Goal: Check status

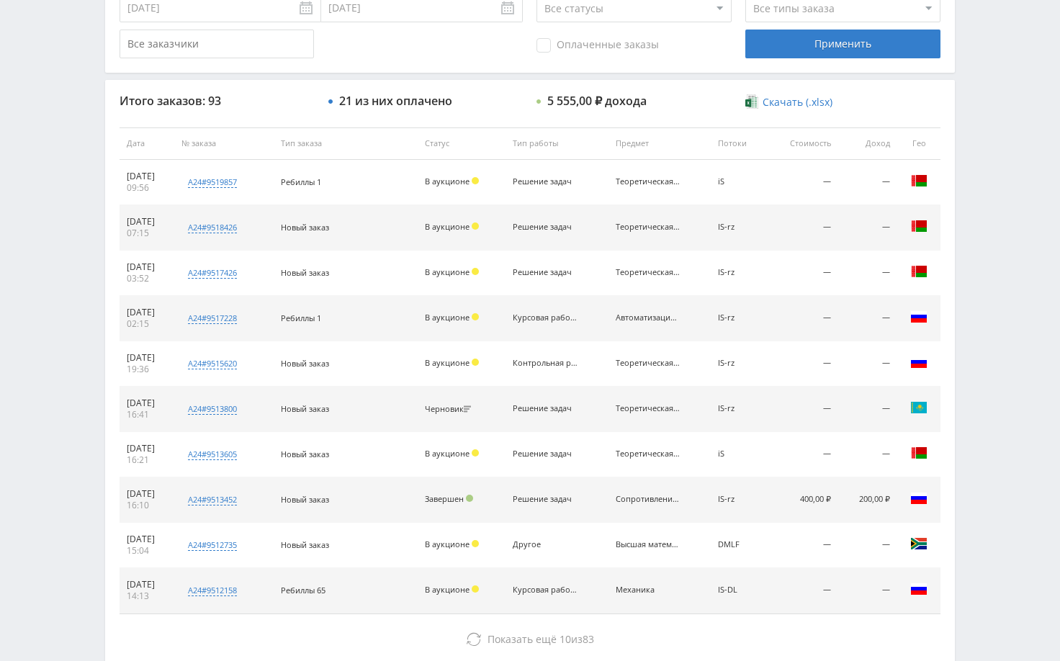
scroll to position [260, 0]
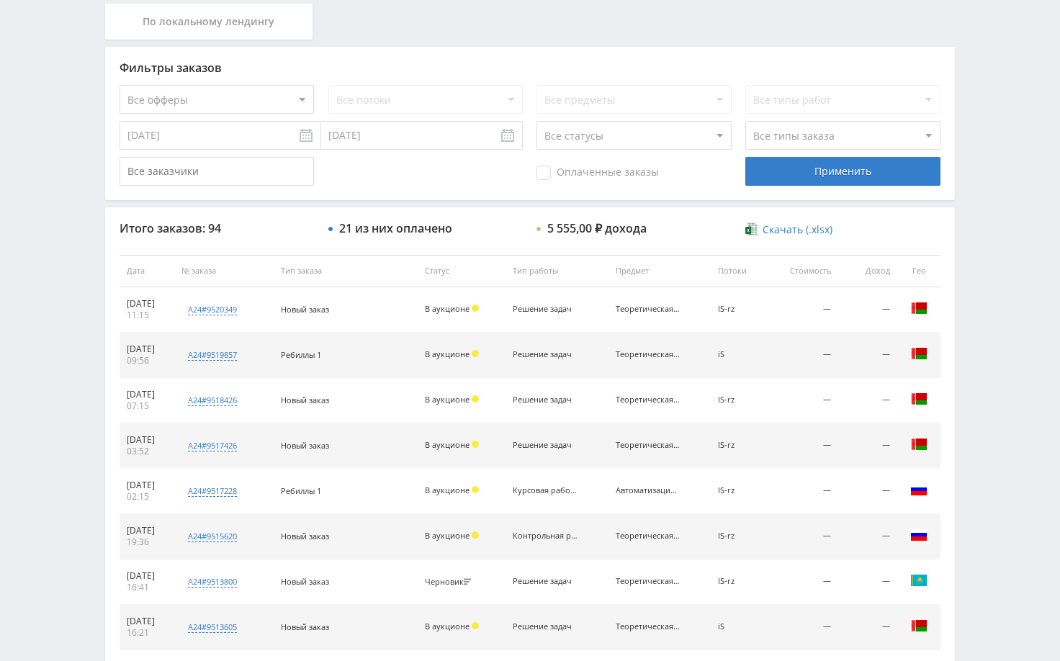
scroll to position [360, 0]
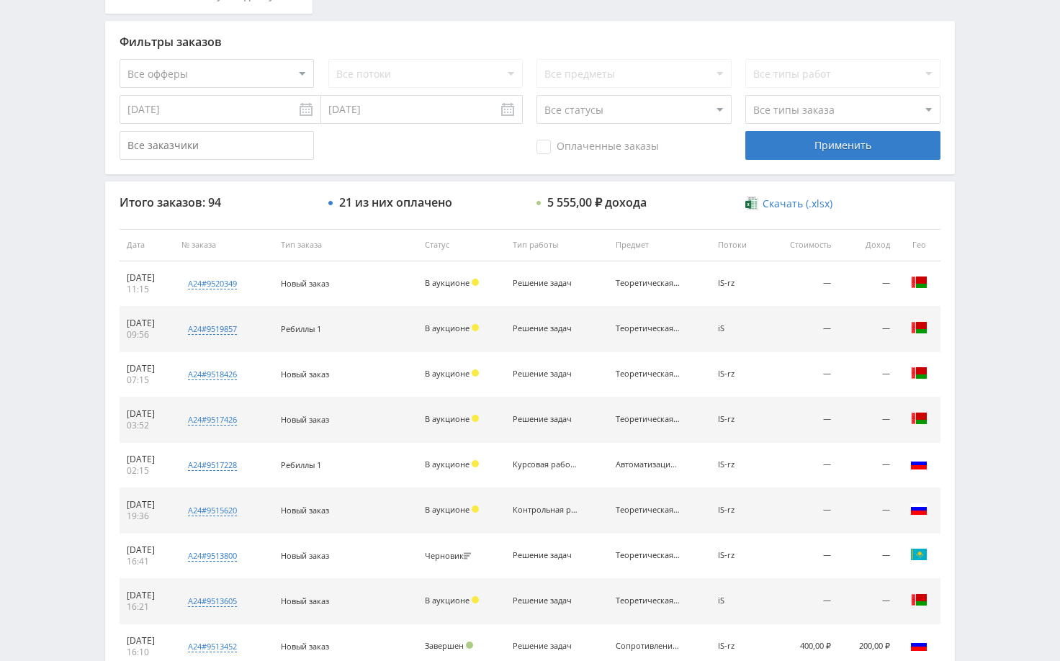
click at [1003, 372] on div "Telegram-канал Инструменты База знаний Ваш менеджер: [PERSON_NAME] Alex Online …" at bounding box center [530, 244] width 1060 height 1209
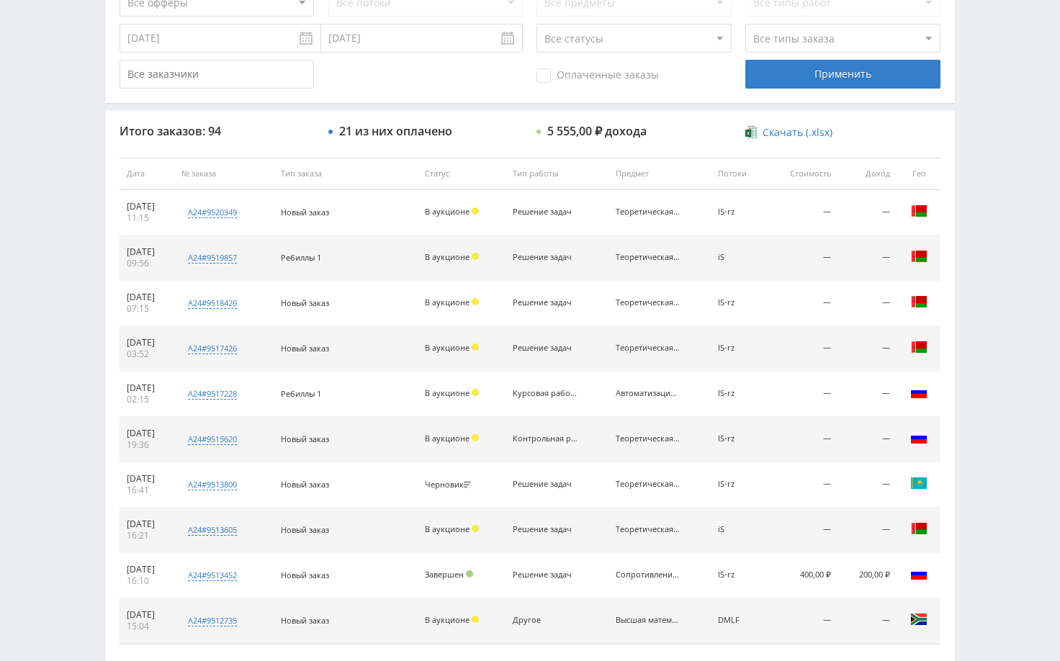
scroll to position [432, 0]
click at [992, 393] on div "Telegram-канал Инструменты База знаний Ваш менеджер: Alex Alex Online @edugram_…" at bounding box center [530, 172] width 1060 height 1209
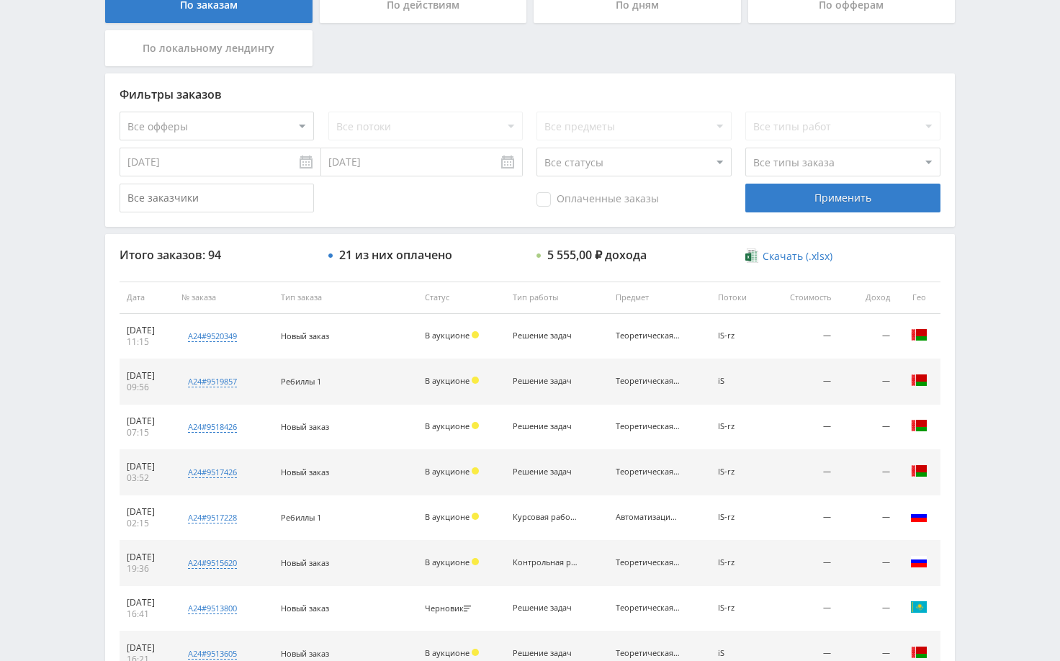
scroll to position [548, 0]
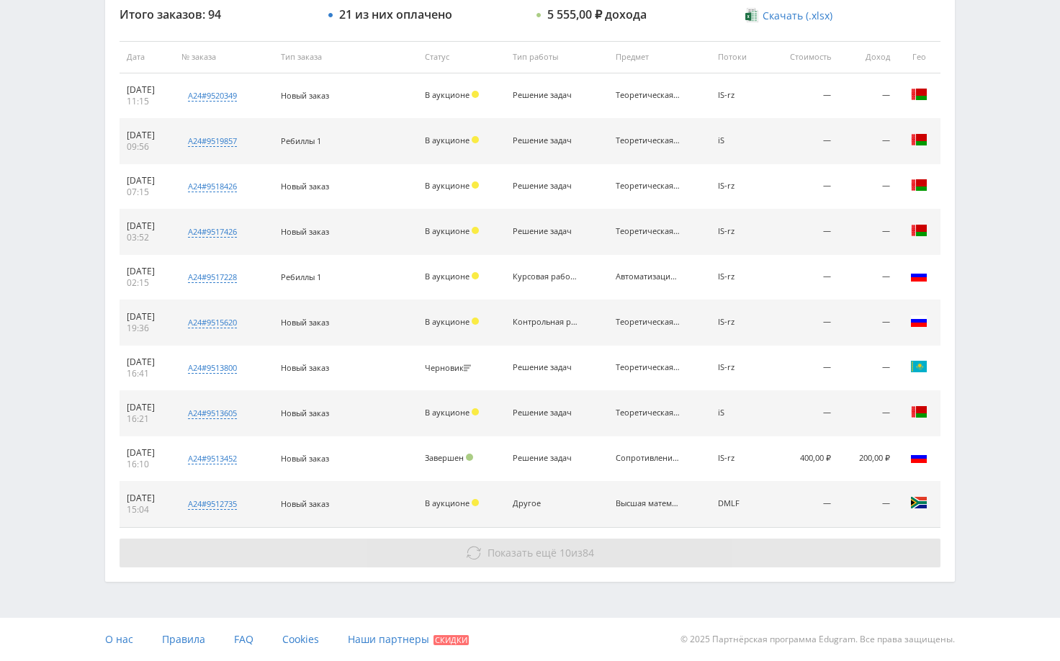
click at [813, 563] on button "Показать ещё 10 из 84" at bounding box center [530, 553] width 821 height 29
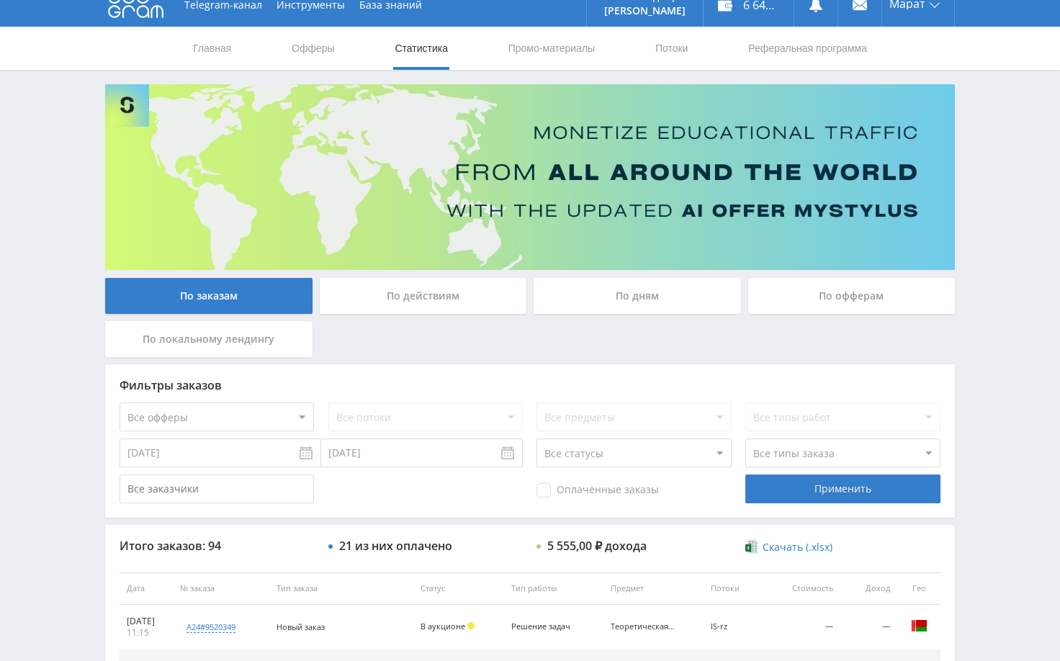
scroll to position [0, 0]
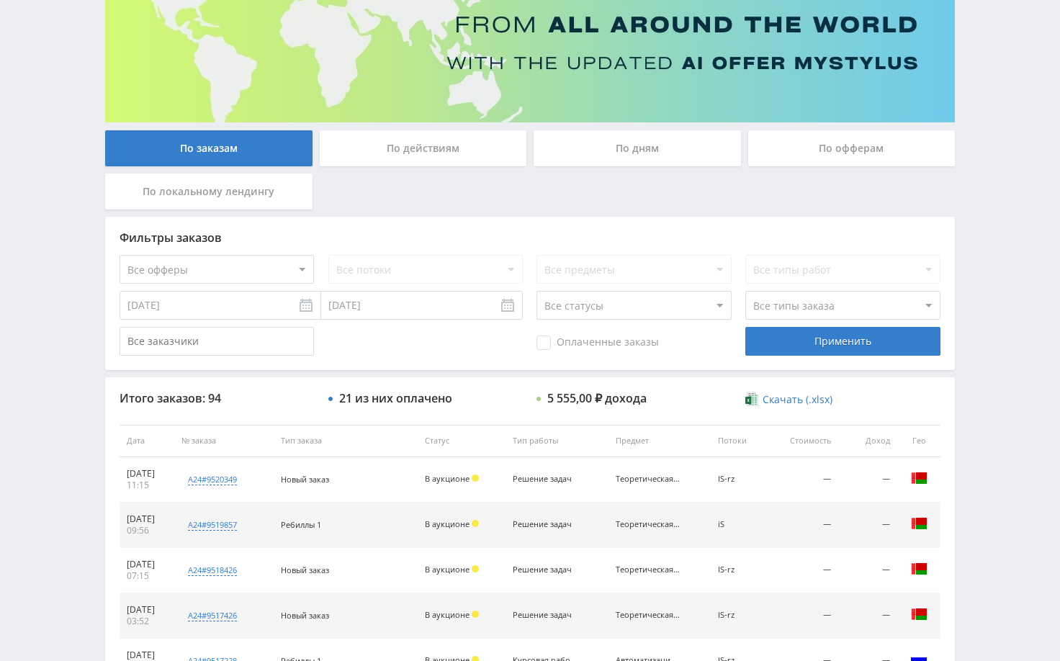
scroll to position [144, 0]
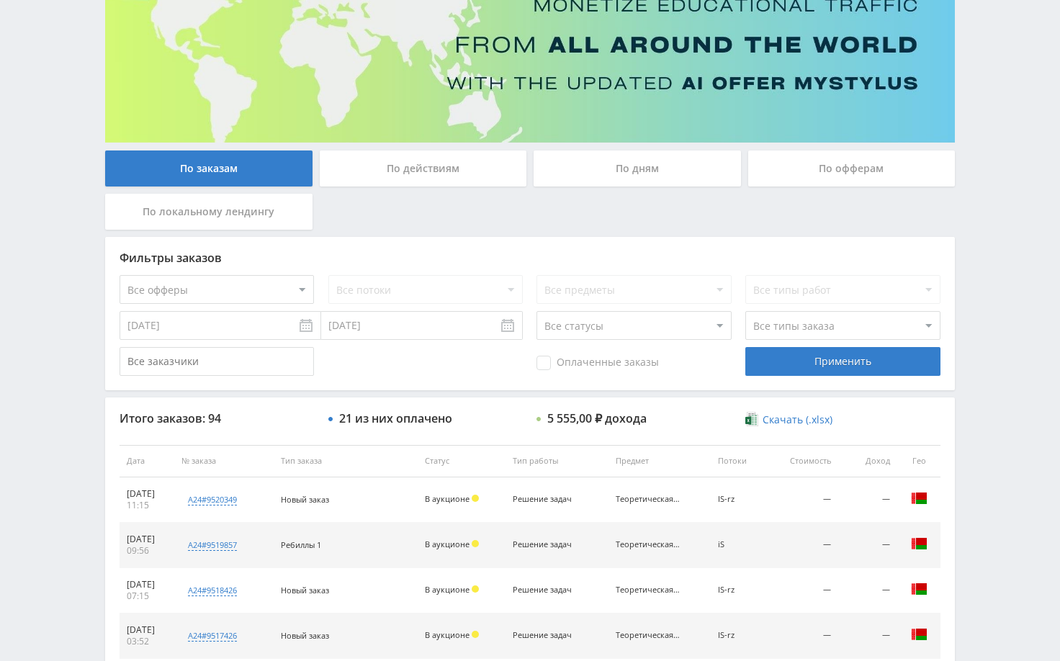
click at [243, 330] on input "[DATE]" at bounding box center [221, 325] width 202 height 29
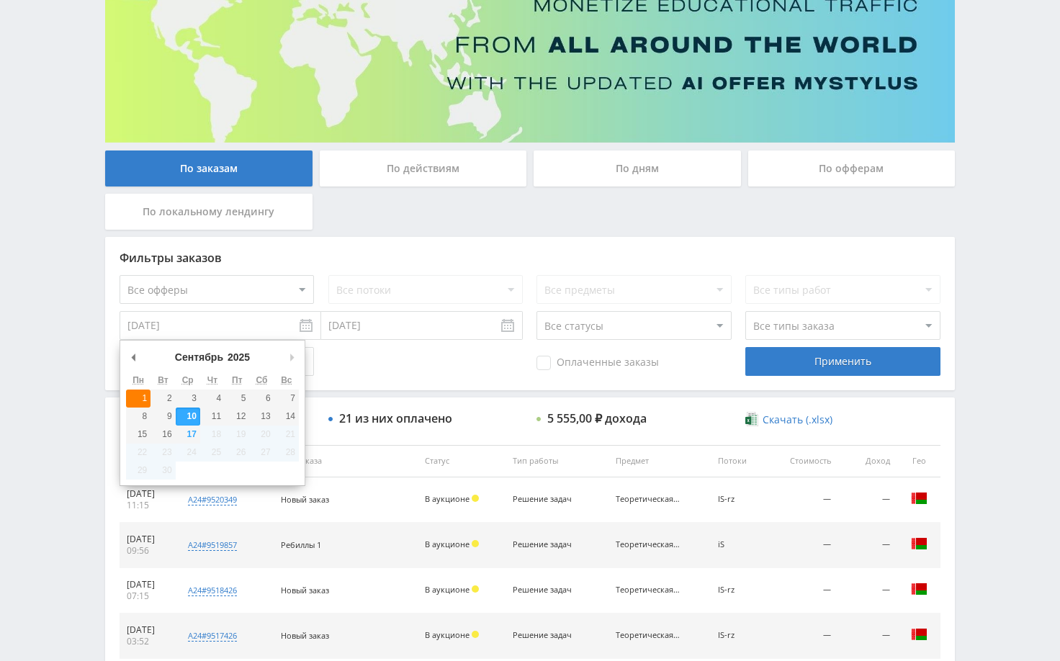
type input "01.09.2025"
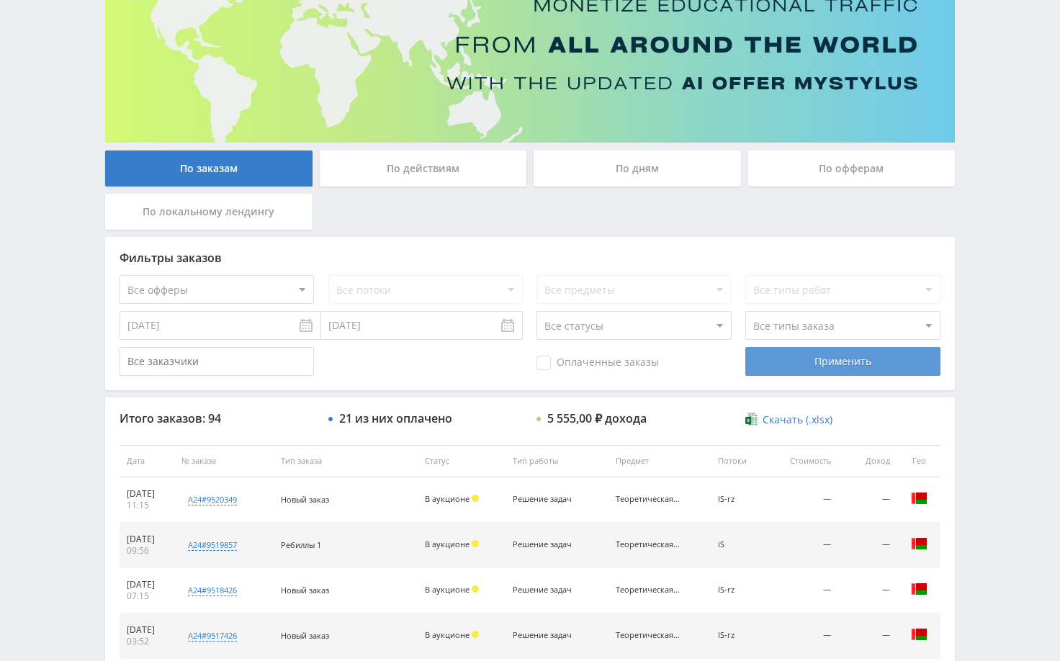
click at [841, 365] on div "Применить" at bounding box center [843, 361] width 194 height 29
click at [983, 122] on div "Telegram-канал Инструменты База знаний Ваш менеджер: [PERSON_NAME] Alex Online …" at bounding box center [530, 460] width 1060 height 1209
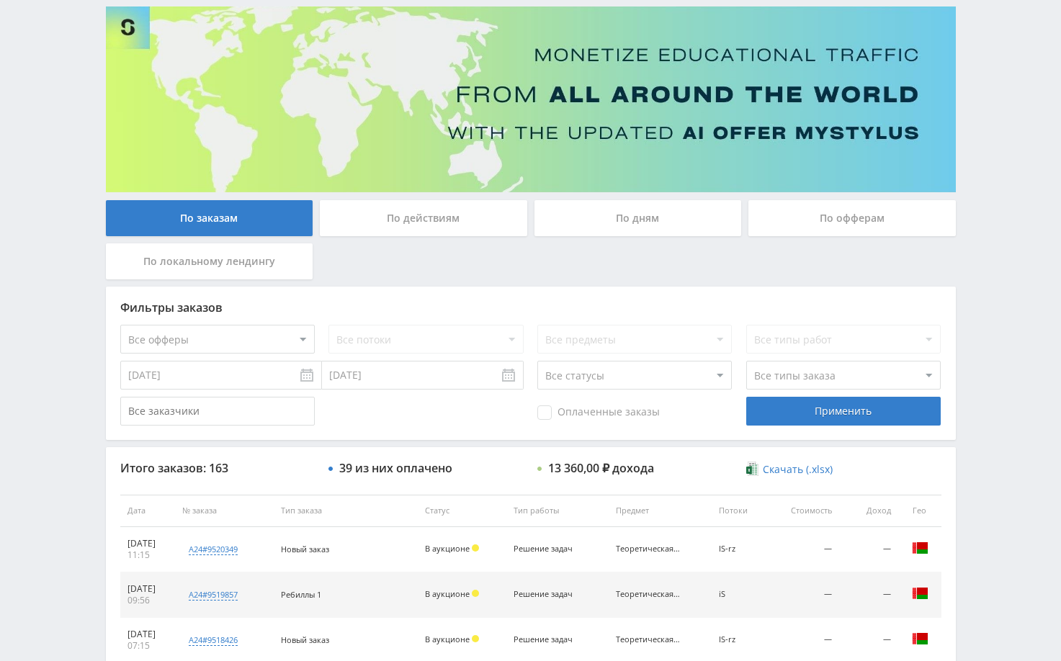
scroll to position [288, 0]
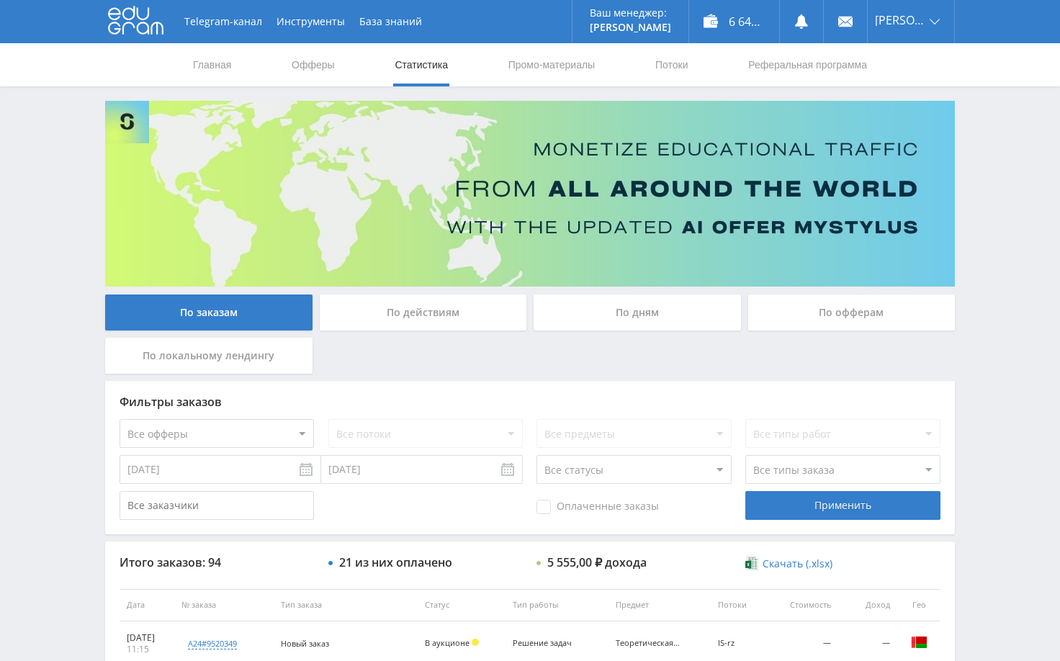
click at [983, 257] on div "Telegram-канал Инструменты База знаний Ваш менеджер: [PERSON_NAME] Online @edug…" at bounding box center [530, 604] width 1060 height 1209
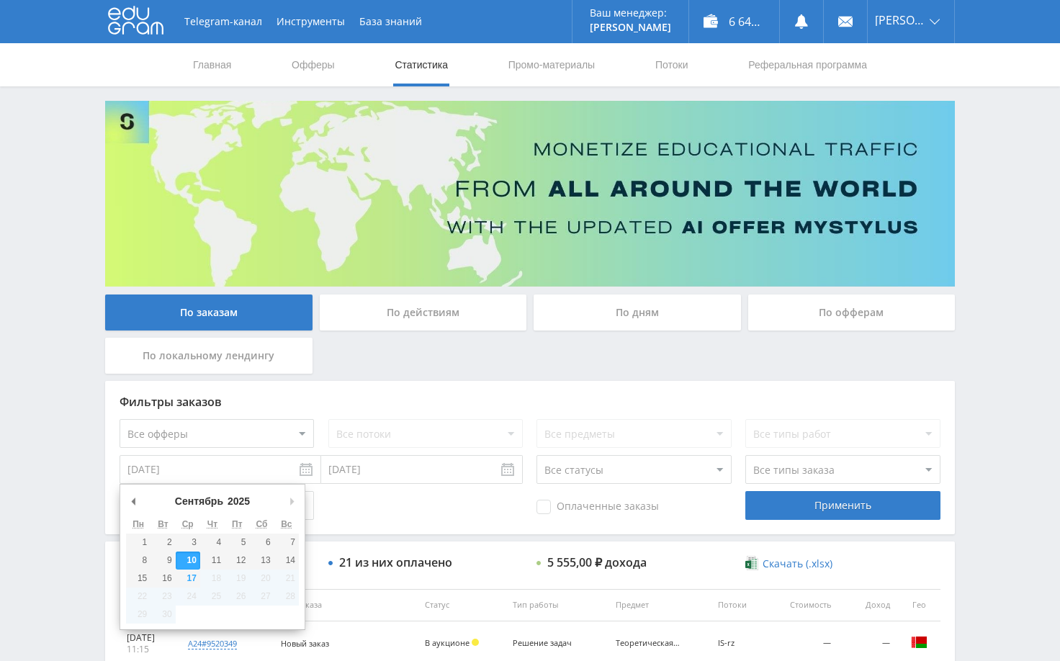
click at [295, 467] on input "[DATE]" at bounding box center [221, 469] width 202 height 29
click at [244, 498] on select "2015 2016 2017 2018 2019 2020 2021 2022 2023 2024 2025" at bounding box center [289, 501] width 129 height 14
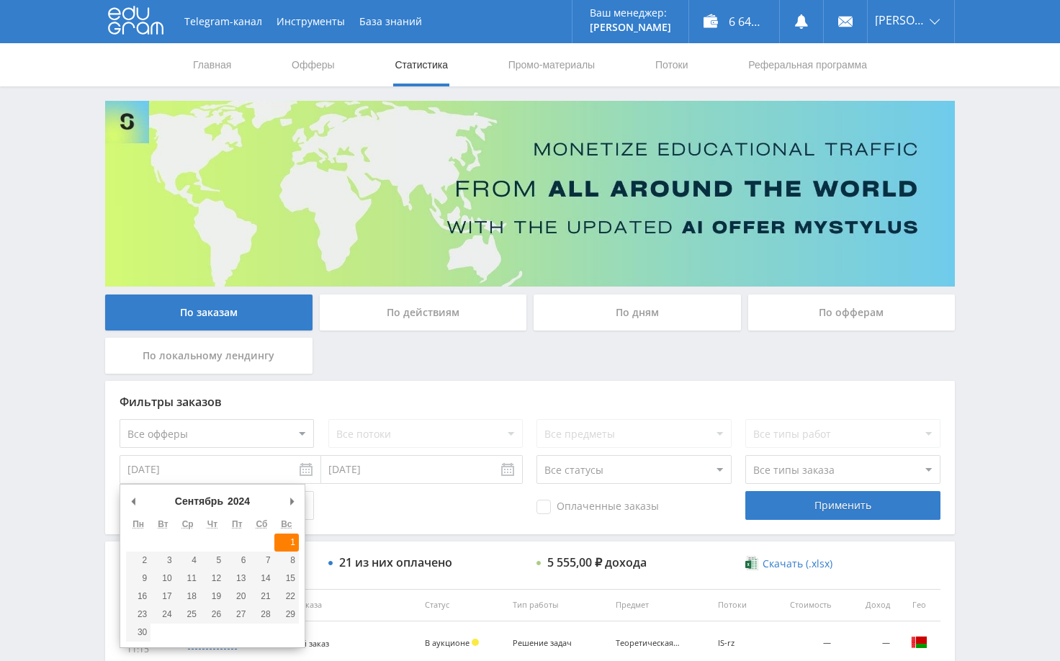
type input "01.09.2024"
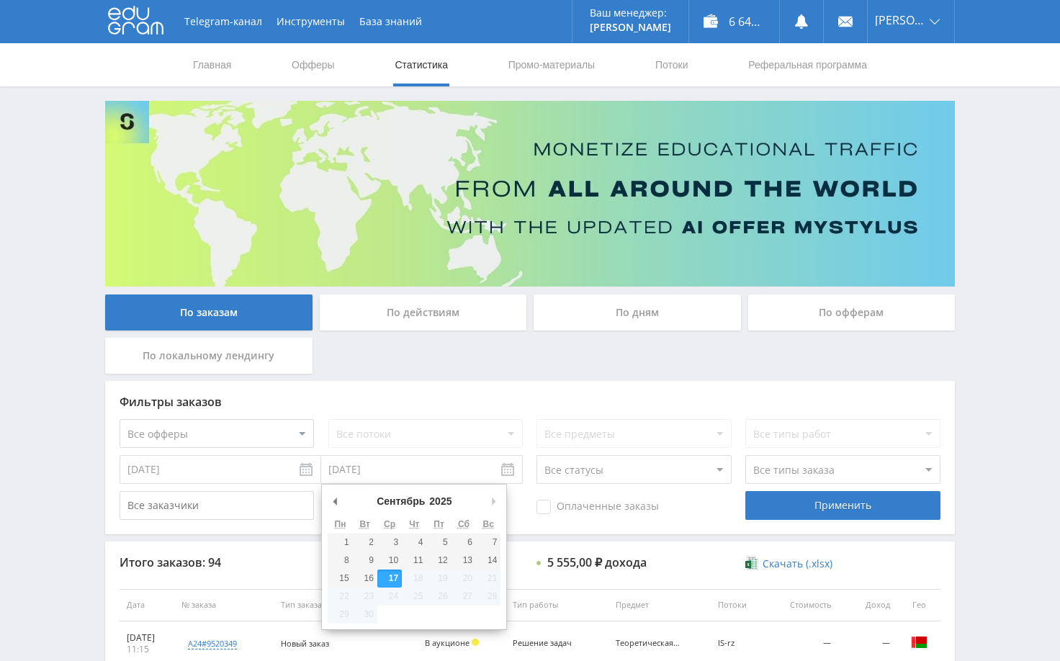
click at [459, 470] on input "[DATE]" at bounding box center [422, 469] width 202 height 29
click at [442, 497] on select "2015 2016 2017 2018 2019 2020 2021 2022 2023 2024 2025" at bounding box center [491, 501] width 129 height 14
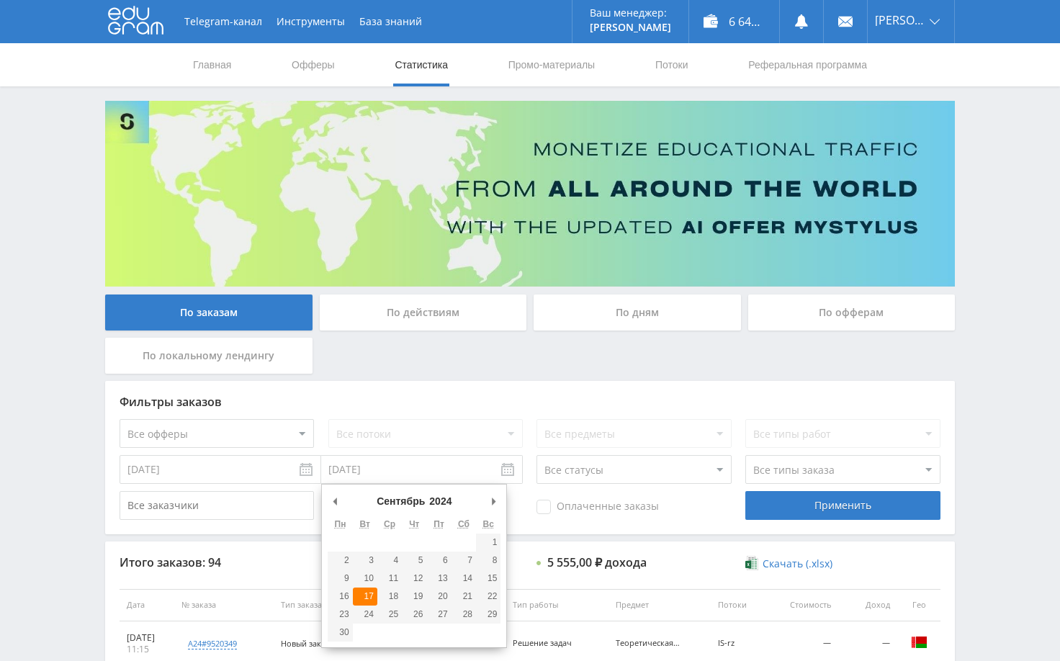
type input "17.09.2024"
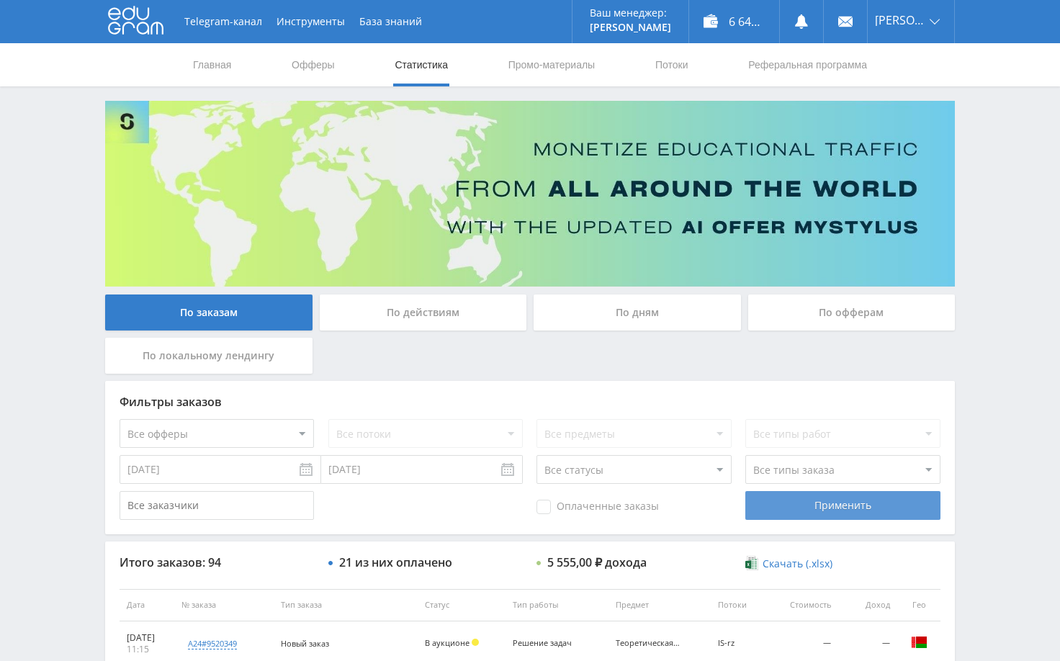
click at [828, 511] on div "Применить" at bounding box center [843, 505] width 194 height 29
click at [1005, 240] on div "Telegram-канал Инструменты База знаний Ваш менеджер: Alex Alex Online @edugram_…" at bounding box center [530, 604] width 1060 height 1209
click at [985, 183] on div "Telegram-канал Инструменты База знаний Ваш менеджер: [PERSON_NAME] Online @edug…" at bounding box center [530, 604] width 1060 height 1209
drag, startPoint x: 989, startPoint y: 207, endPoint x: 995, endPoint y: 200, distance: 9.2
click at [990, 207] on div "Telegram-канал Инструменты База знаний Ваш менеджер: [PERSON_NAME] Online @edug…" at bounding box center [530, 604] width 1060 height 1209
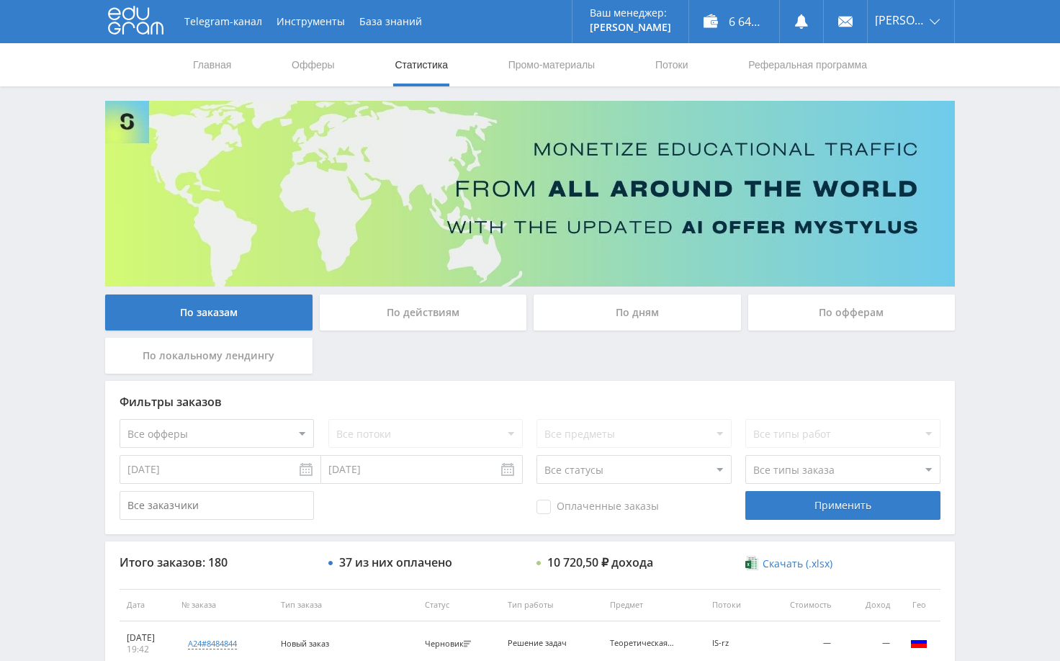
click at [1000, 207] on div "Telegram-канал Инструменты База знаний Ваш менеджер: [PERSON_NAME] Online @edug…" at bounding box center [530, 604] width 1060 height 1209
click at [998, 232] on div "Telegram-канал Инструменты База знаний Ваш менеджер: [PERSON_NAME] Online @edug…" at bounding box center [530, 604] width 1060 height 1209
click at [989, 222] on div "Telegram-канал Инструменты База знаний Ваш менеджер: Alex Alex Online @edugram_…" at bounding box center [530, 604] width 1060 height 1209
click at [993, 253] on div "Telegram-канал Инструменты База знаний Ваш менеджер: Alex Alex Online @edugram_…" at bounding box center [530, 604] width 1060 height 1209
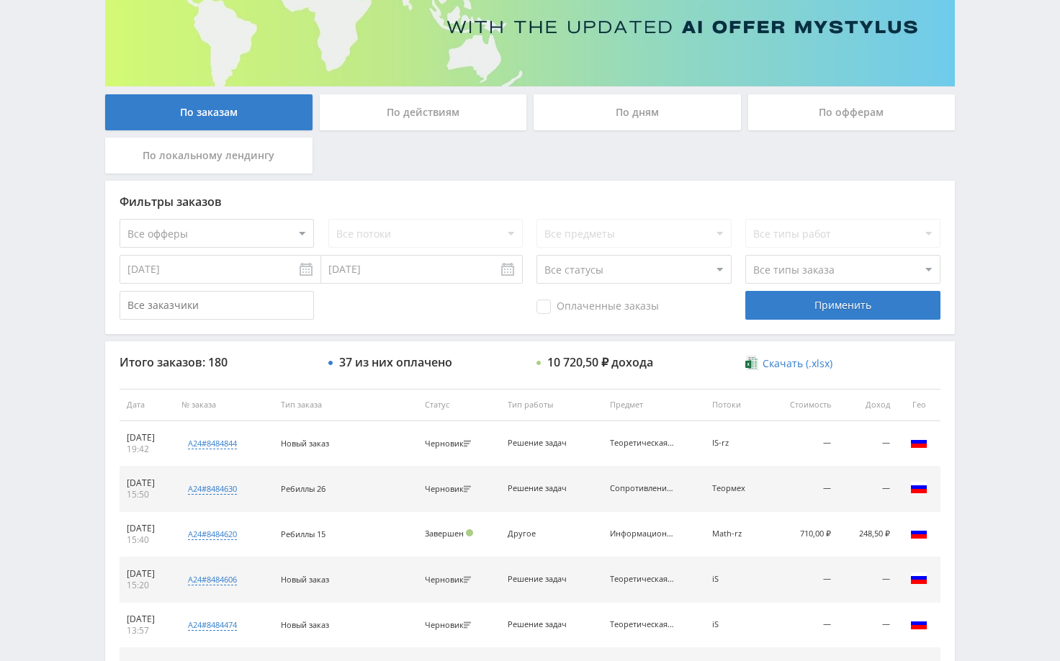
scroll to position [216, 0]
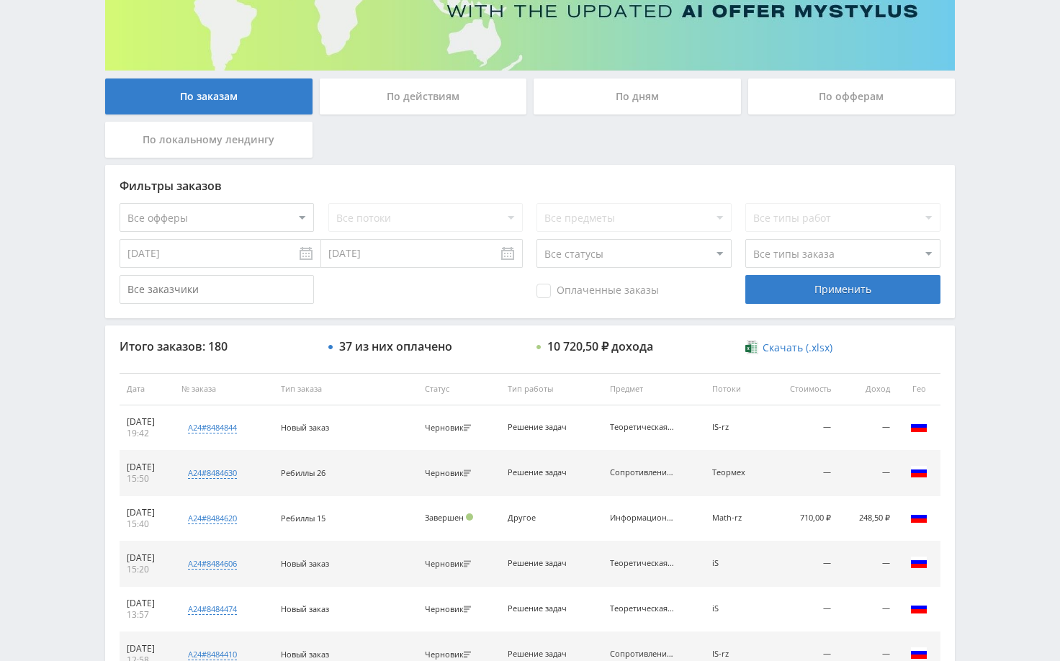
click at [1011, 274] on div "Telegram-канал Инструменты База знаний Ваш менеджер: Alex Alex Online @edugram_…" at bounding box center [530, 388] width 1060 height 1209
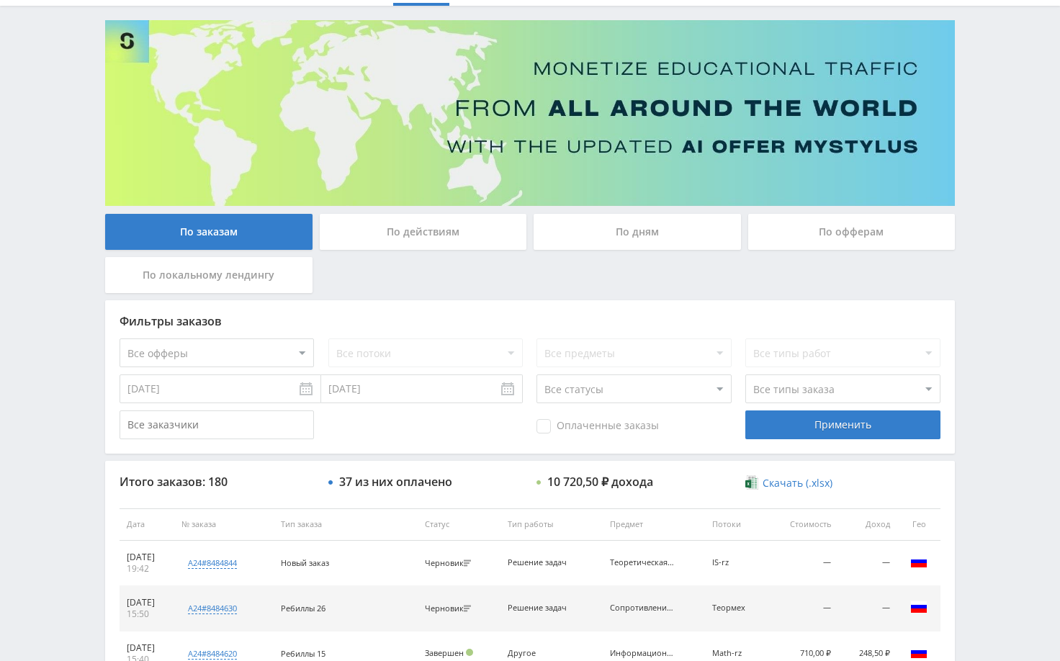
scroll to position [0, 0]
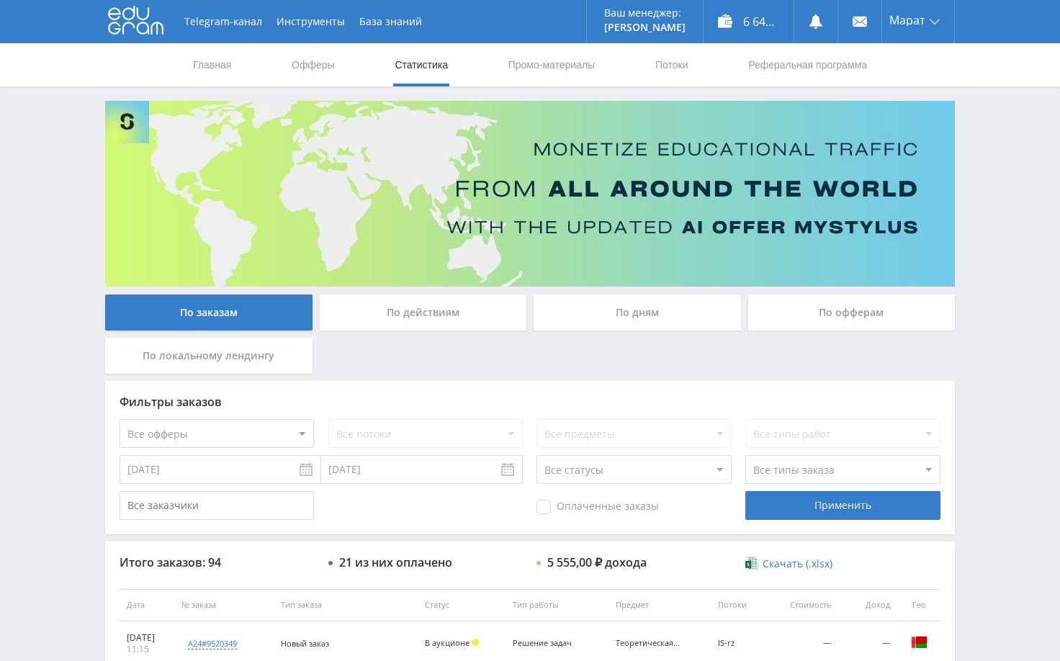
click at [995, 226] on div "Telegram-канал Инструменты База знаний Ваш менеджер: Alex Alex Online @edugram_…" at bounding box center [530, 604] width 1060 height 1209
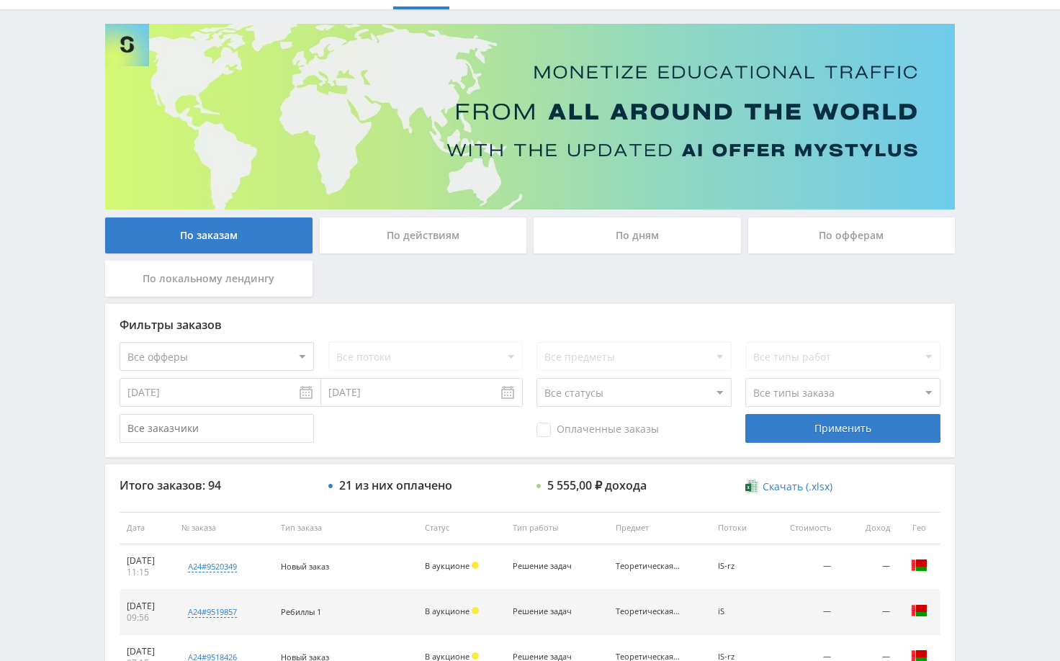
scroll to position [144, 0]
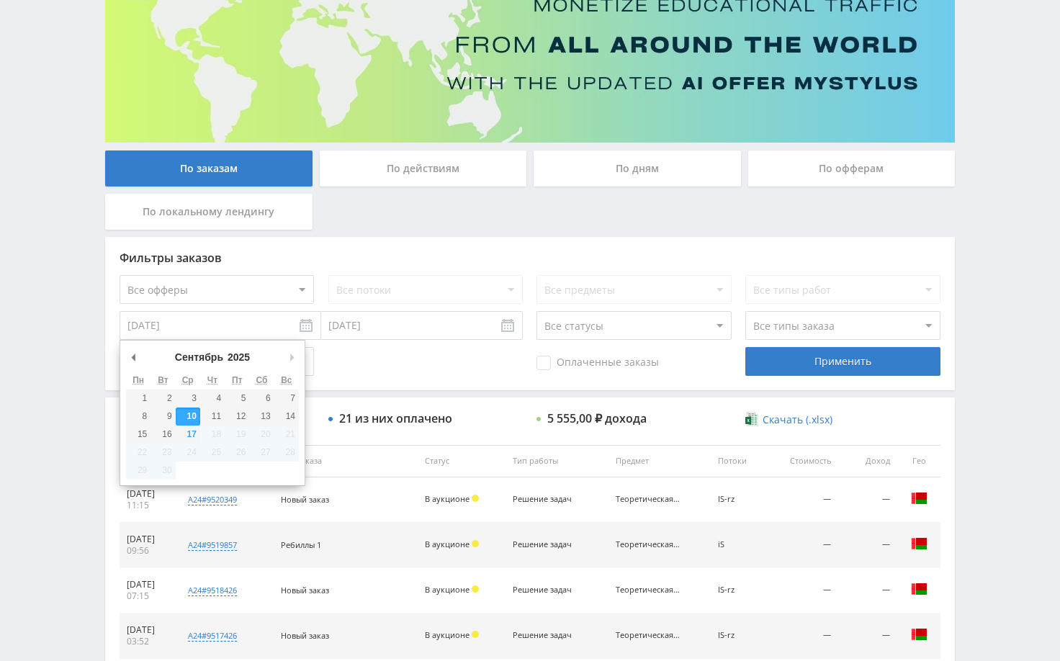
click at [256, 330] on input "[DATE]" at bounding box center [221, 325] width 202 height 29
click at [239, 359] on select "2015 2016 2017 2018 2019 2020 2021 2022 2023 2024 2025" at bounding box center [244, 357] width 39 height 14
type input "01.09.2023"
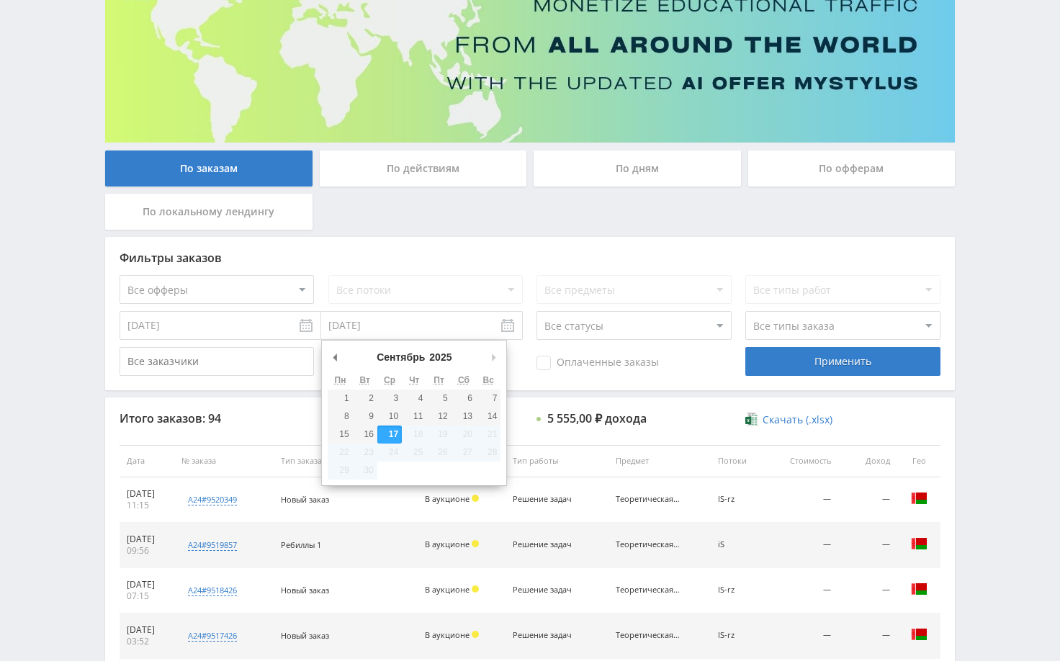
click at [369, 323] on input "[DATE]" at bounding box center [422, 325] width 202 height 29
click at [439, 354] on select "2015 2016 2017 2018 2019 2020 2021 2022 2023 2024 2025" at bounding box center [446, 357] width 39 height 14
type input "17.09.2023"
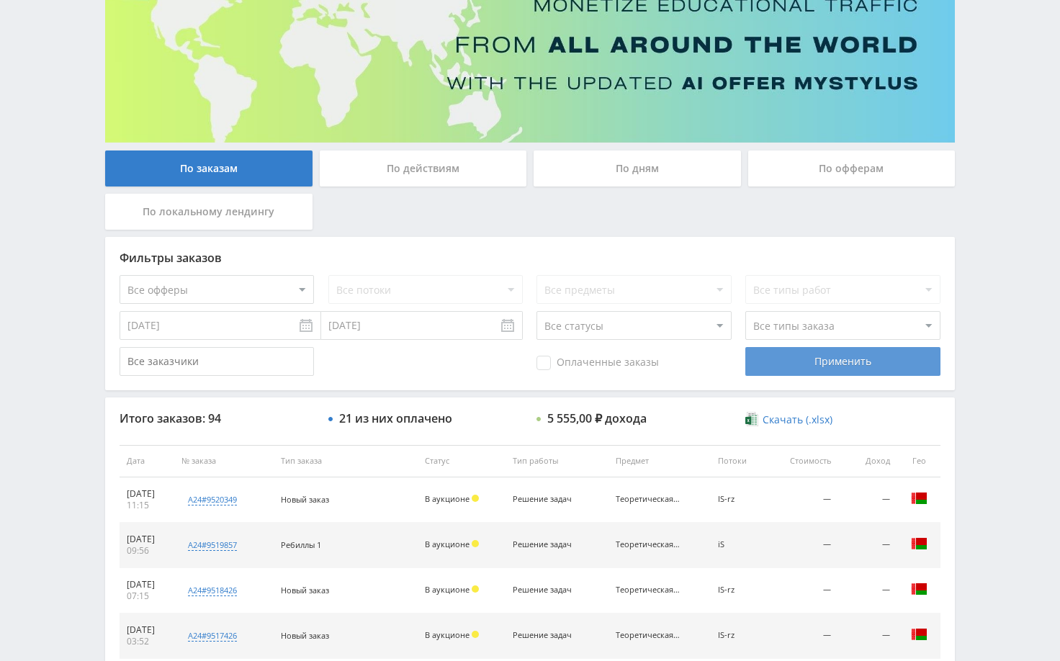
click at [778, 370] on div "Применить" at bounding box center [843, 361] width 194 height 29
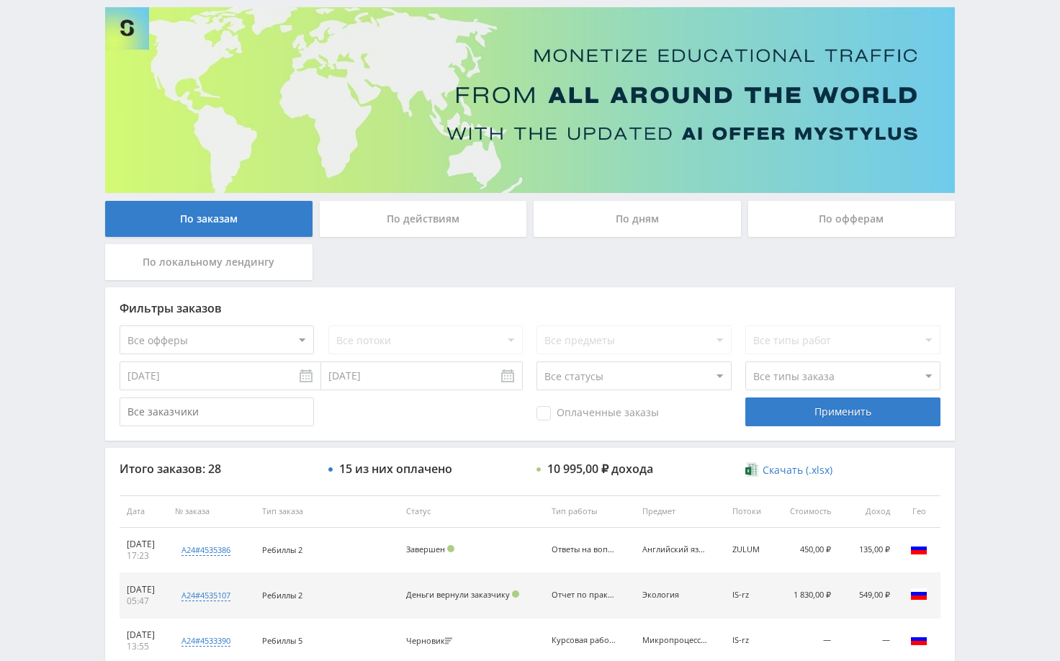
scroll to position [72, 0]
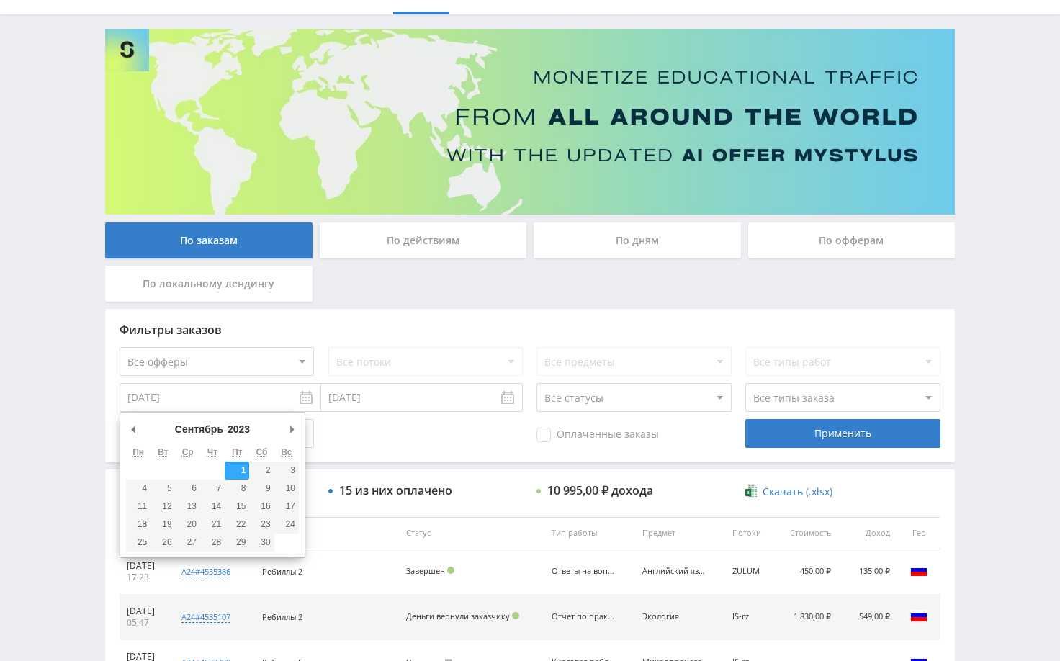
click at [272, 400] on input "01.09.2023" at bounding box center [221, 397] width 202 height 29
click at [248, 430] on select "2015 2016 2017 2018 2019 2020 2021 2022 2023 2024 2025" at bounding box center [244, 429] width 39 height 14
type input "01.09.2022"
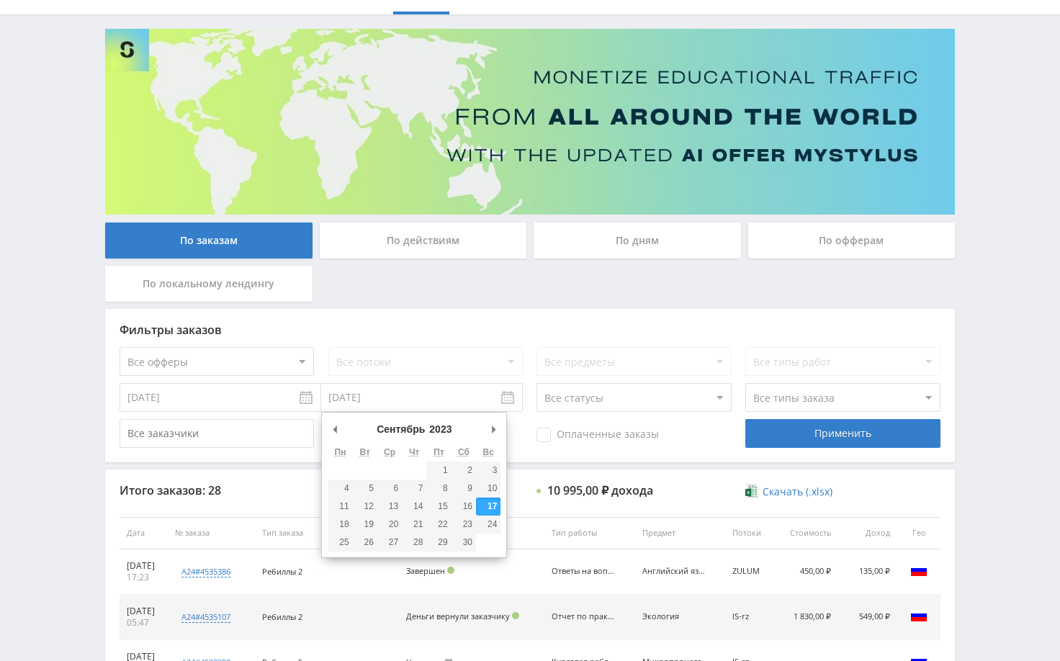
click at [413, 403] on input "17.09.2023" at bounding box center [422, 397] width 202 height 29
click at [442, 434] on select "2015 2016 2017 2018 2019 2020 2021 2022 2023 2024 2025" at bounding box center [446, 429] width 39 height 14
type input "17.09.2022"
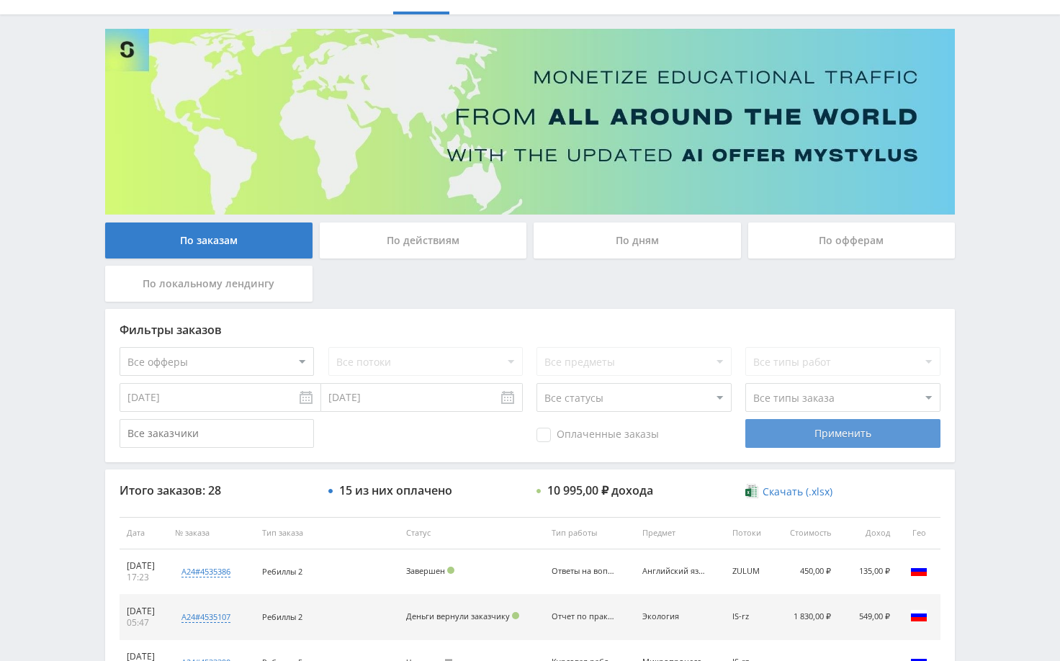
click at [802, 442] on div "Применить" at bounding box center [843, 433] width 194 height 29
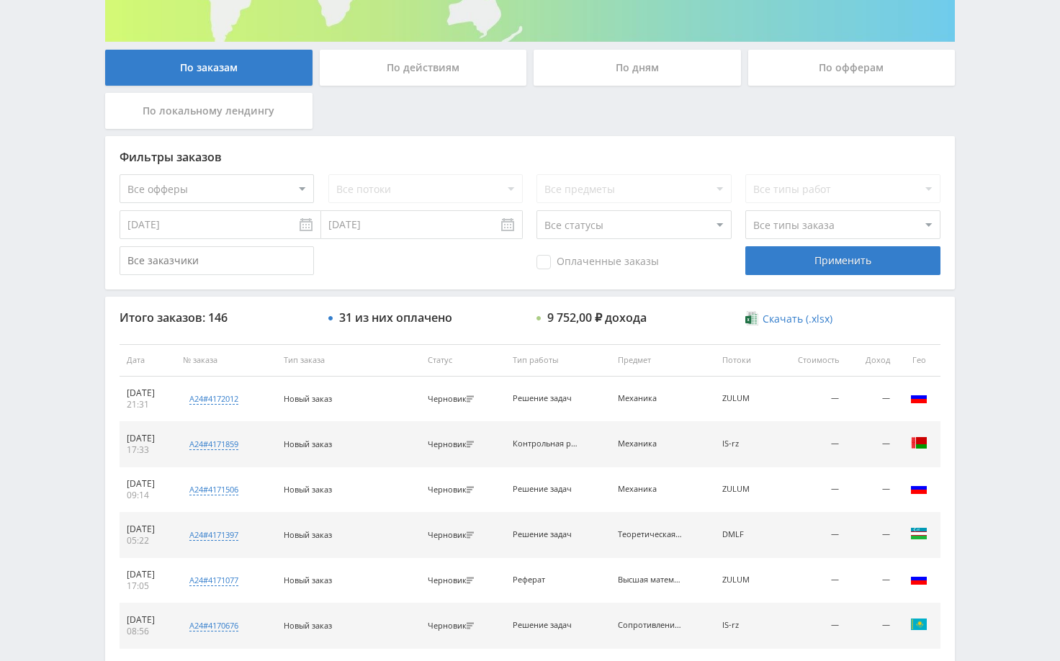
scroll to position [288, 0]
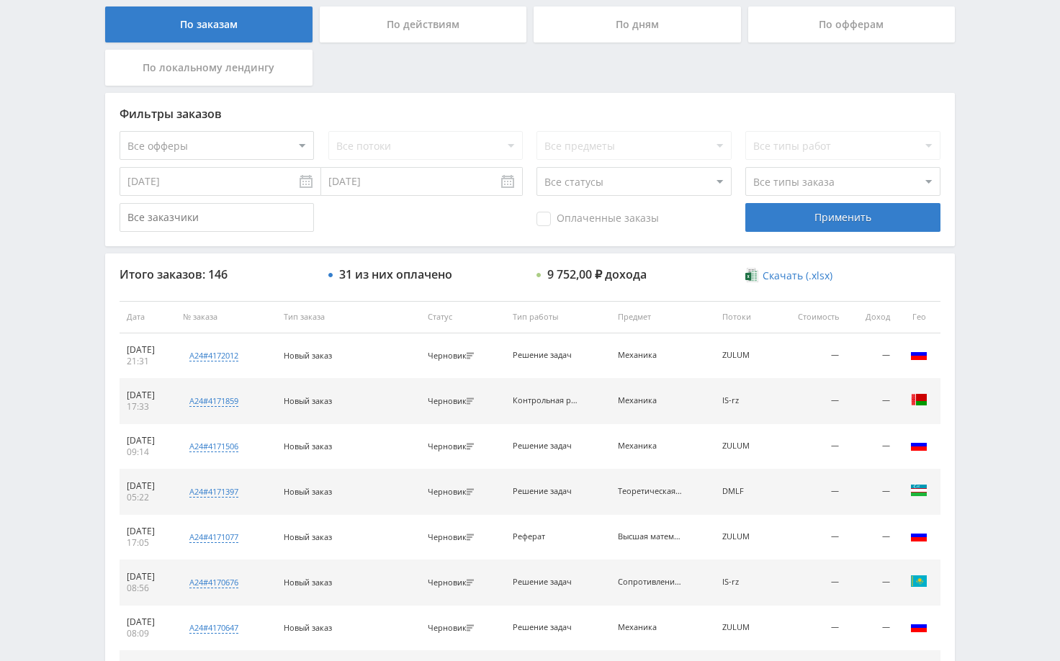
click at [992, 241] on div "Telegram-канал Инструменты База знаний Ваш менеджер: Alex Alex Online @edugram_…" at bounding box center [530, 316] width 1060 height 1209
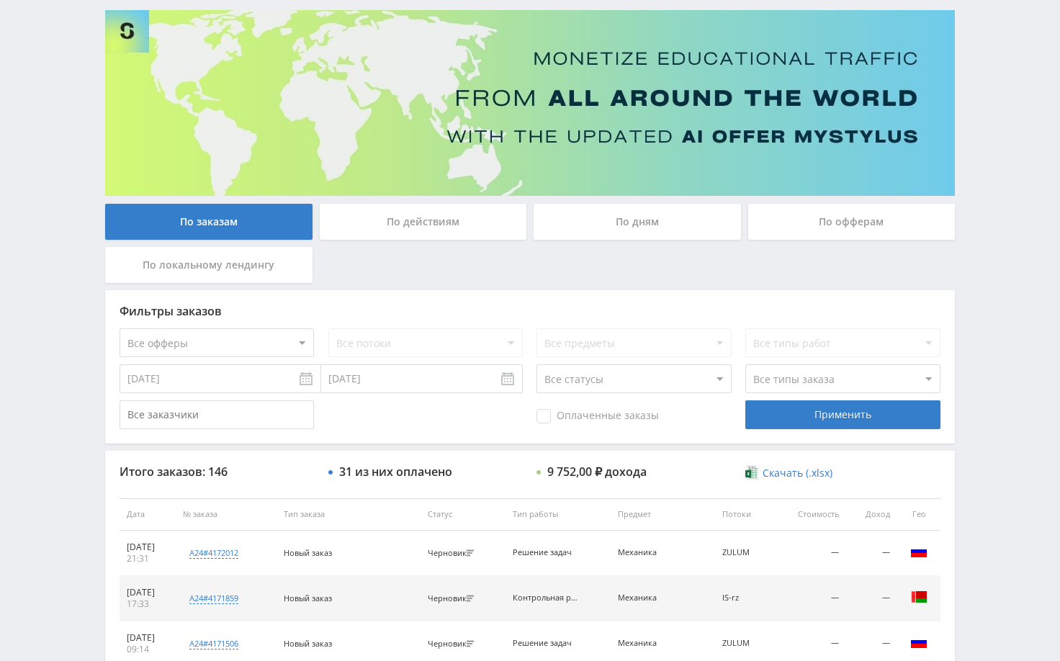
scroll to position [72, 0]
